Goal: Transaction & Acquisition: Purchase product/service

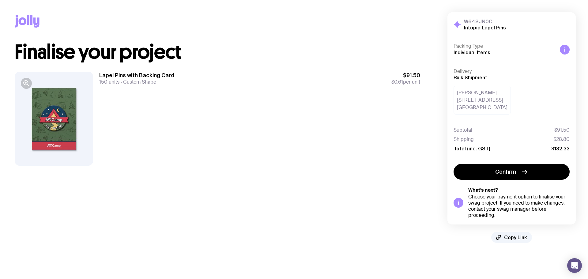
click at [66, 109] on div at bounding box center [54, 119] width 78 height 94
click at [536, 174] on button "Confirm" at bounding box center [511, 172] width 116 height 16
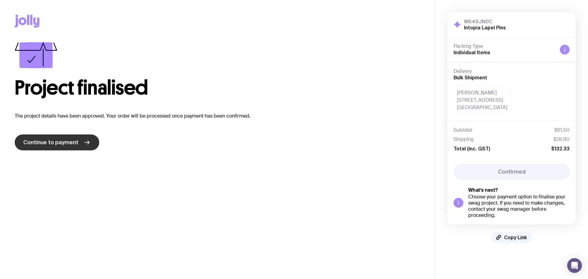
click at [74, 144] on span "Continue to payment" at bounding box center [50, 142] width 55 height 7
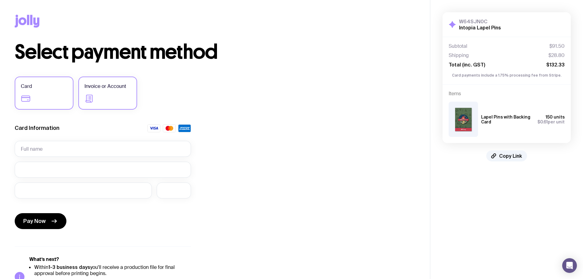
click at [118, 92] on label "Invoice or Account" at bounding box center [107, 93] width 59 height 33
click at [0, 0] on input "Invoice or Account" at bounding box center [0, 0] width 0 height 0
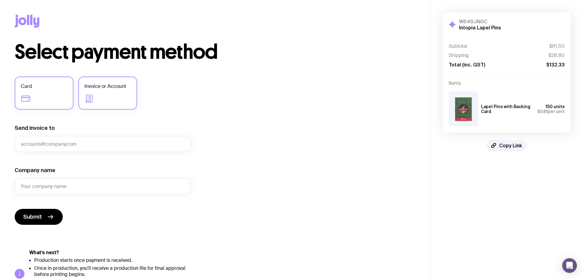
click at [58, 96] on label "Card" at bounding box center [44, 93] width 59 height 33
click at [0, 0] on input "Card" at bounding box center [0, 0] width 0 height 0
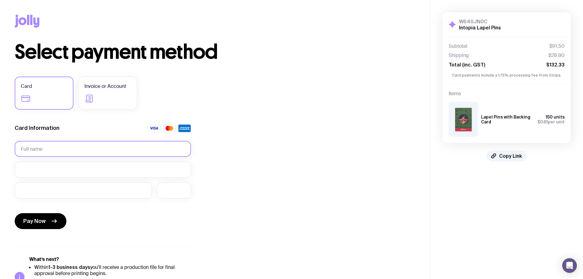
click at [77, 146] on input "text" at bounding box center [103, 149] width 176 height 16
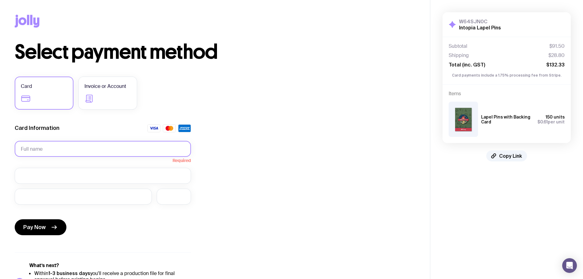
click at [66, 146] on input "text" at bounding box center [103, 149] width 176 height 16
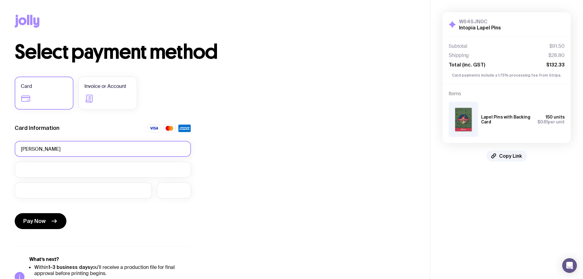
type input "[PERSON_NAME]"
click at [47, 222] on button "Pay Now" at bounding box center [41, 221] width 52 height 16
